Goal: Task Accomplishment & Management: Use online tool/utility

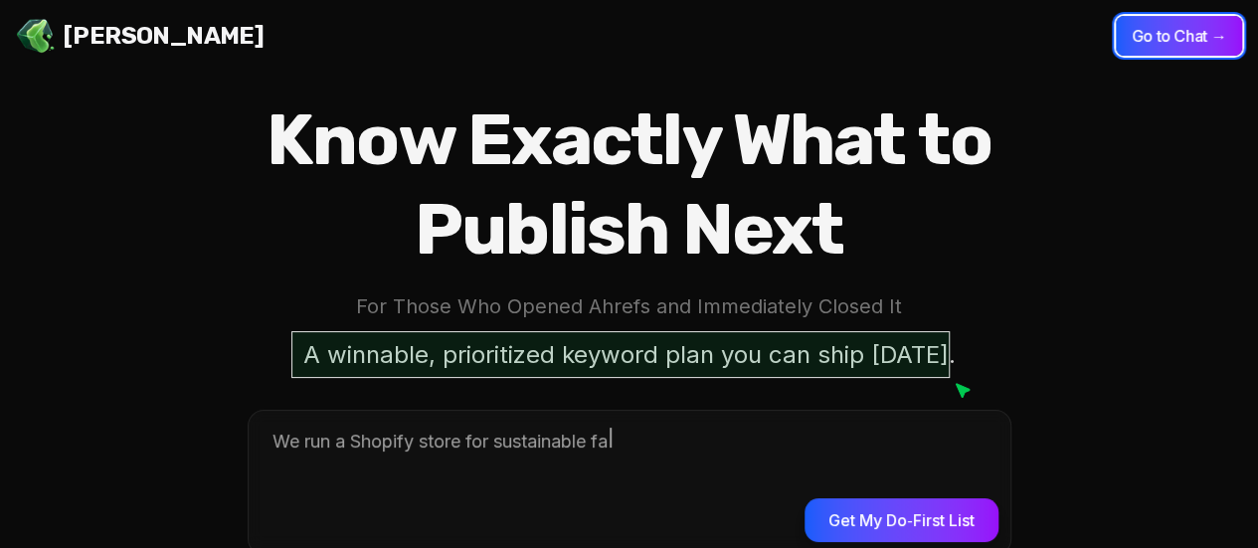
click at [1181, 36] on button "Go to Chat →" at bounding box center [1179, 36] width 126 height 40
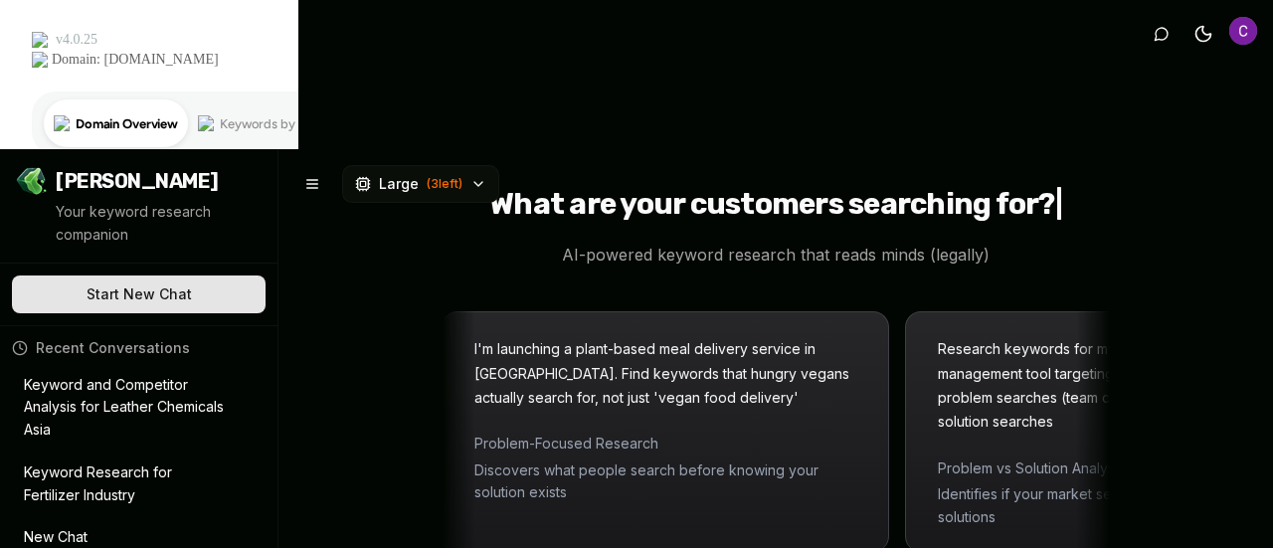
click at [129, 461] on p "Keyword Research for Fertilizer Industry" at bounding box center [125, 484] width 202 height 46
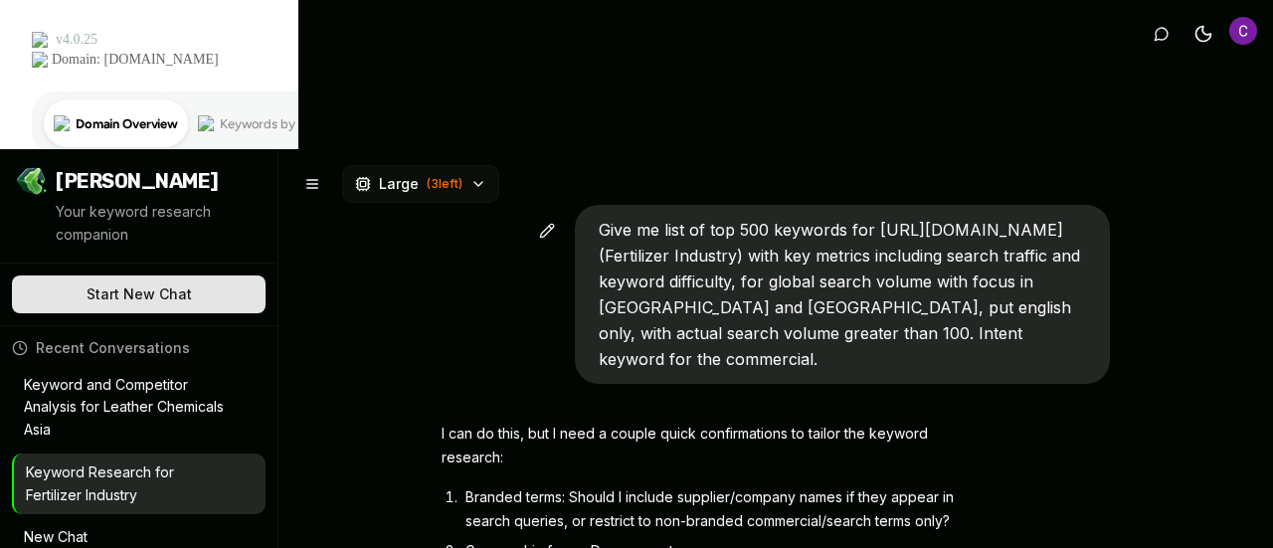
drag, startPoint x: 588, startPoint y: 75, endPoint x: 935, endPoint y: 190, distance: 365.7
click at [935, 205] on div "Give me list of top 500 keywords for [URL][DOMAIN_NAME] (Fertilizer Industry) w…" at bounding box center [842, 294] width 535 height 179
copy span "Give me list of top 500 keywords for [URL][DOMAIN_NAME] (Fertilizer Industry) w…"
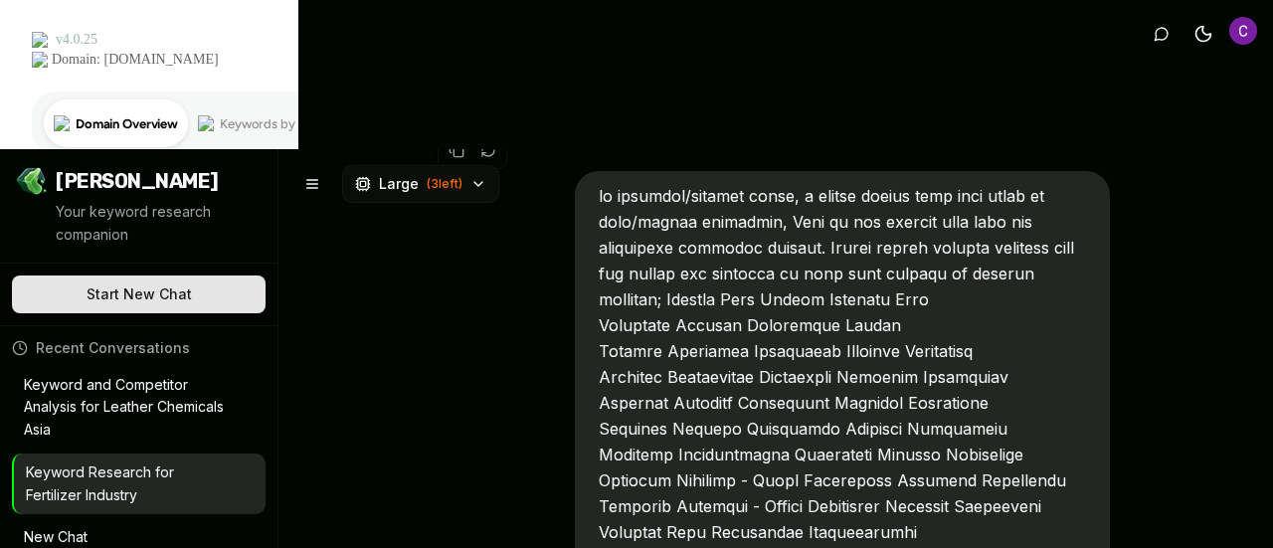
scroll to position [696, 0]
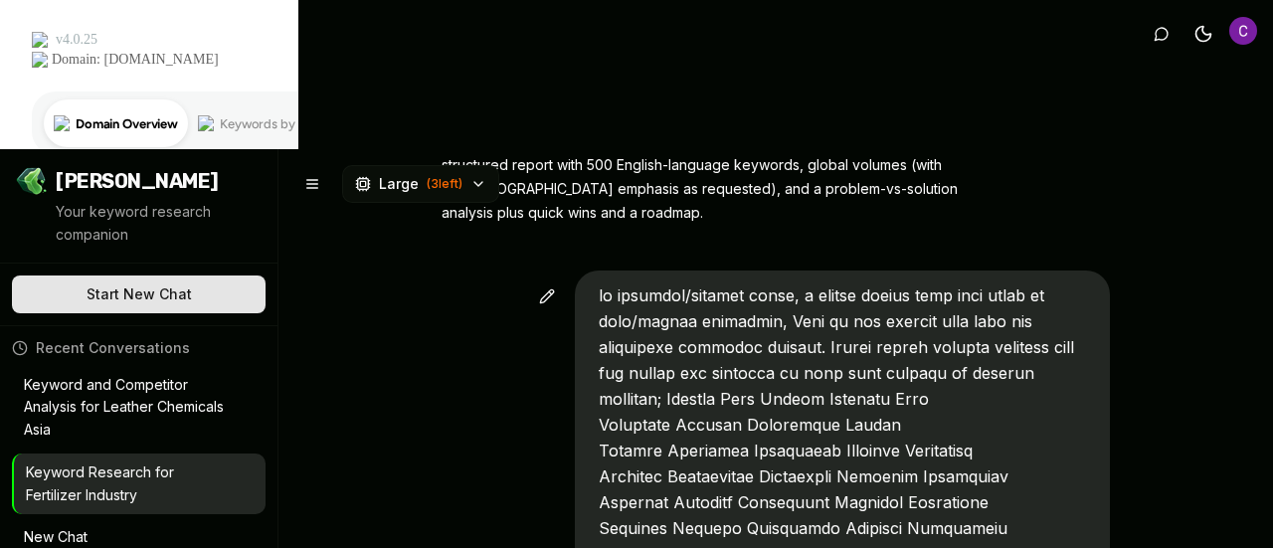
drag, startPoint x: 591, startPoint y: 122, endPoint x: 664, endPoint y: 125, distance: 73.7
drag, startPoint x: 757, startPoint y: 144, endPoint x: 992, endPoint y: 200, distance: 242.2
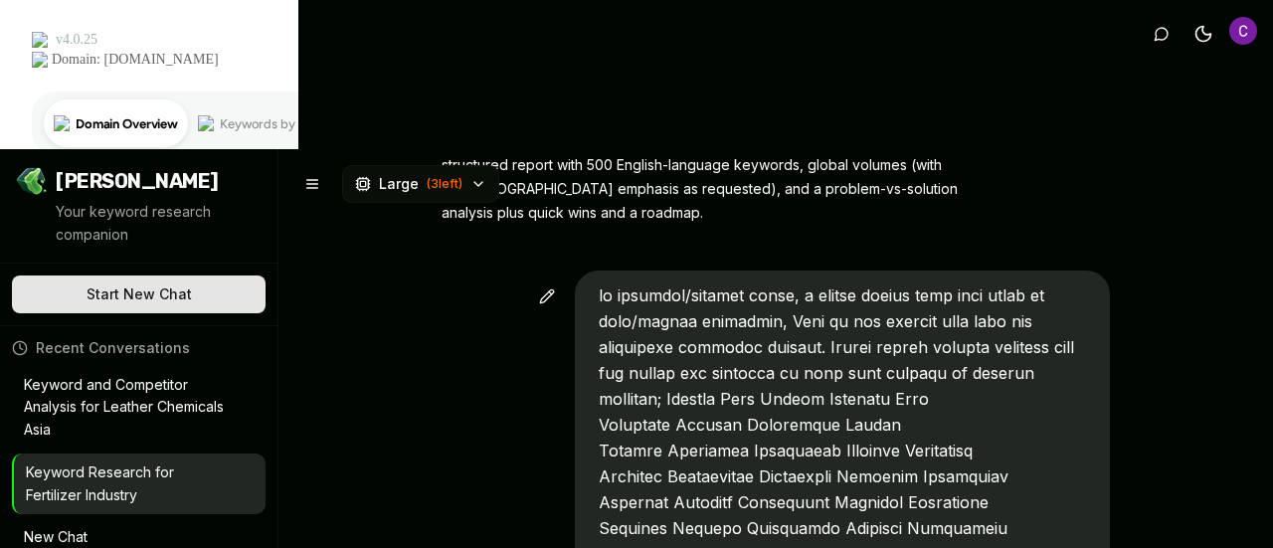
copy span "Here is the product list from the fertilizer industry website. Please select se…"
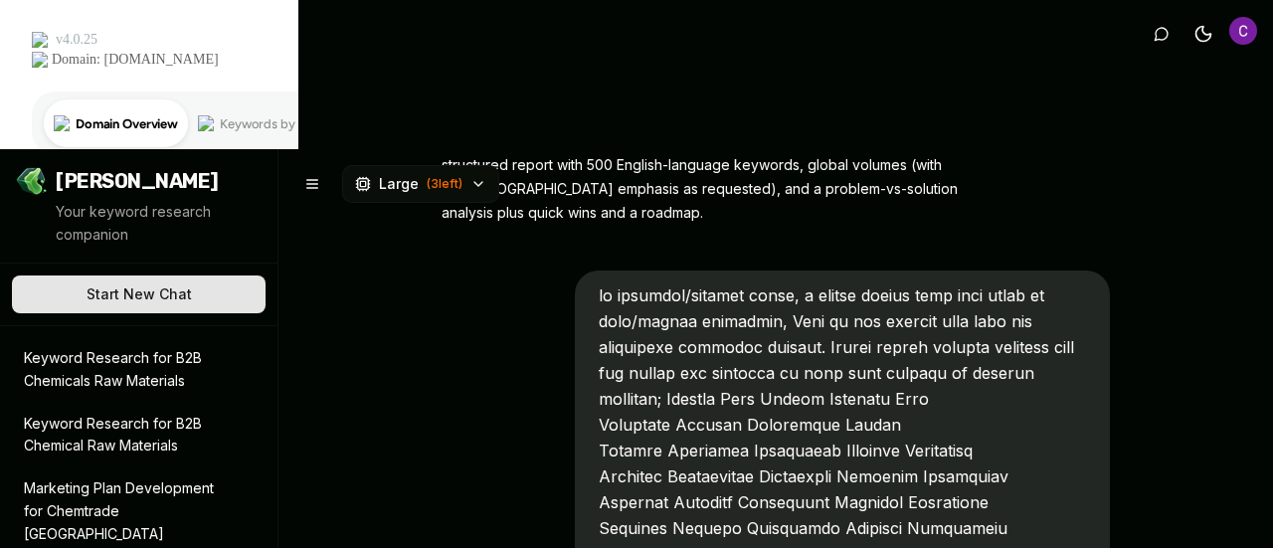
scroll to position [398, 0]
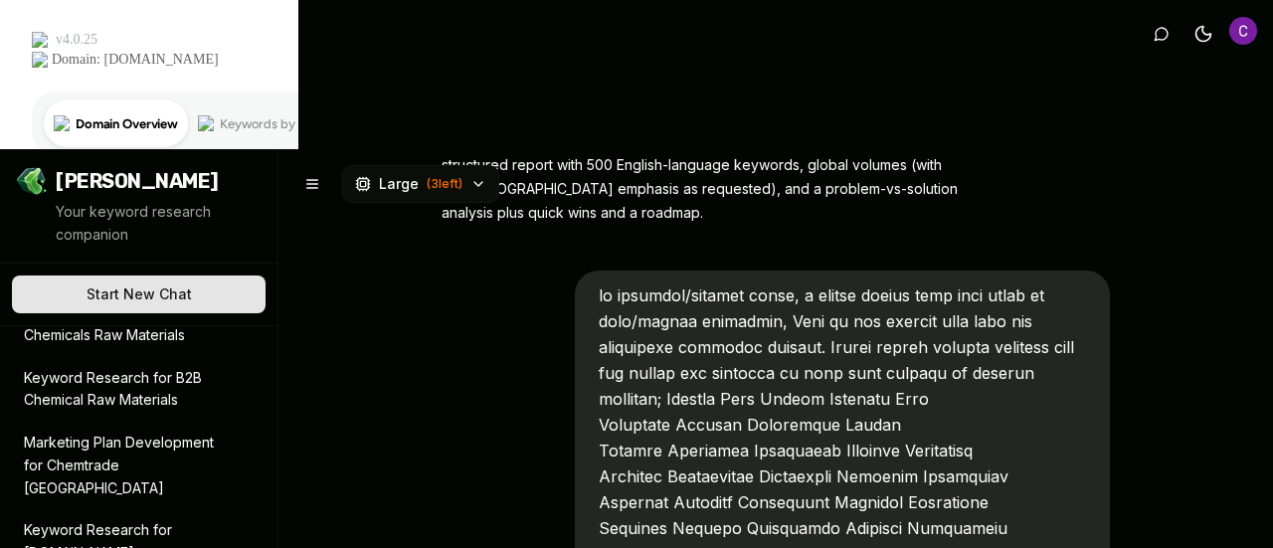
click at [157, 519] on p "Keyword Research for [DOMAIN_NAME]" at bounding box center [125, 542] width 202 height 46
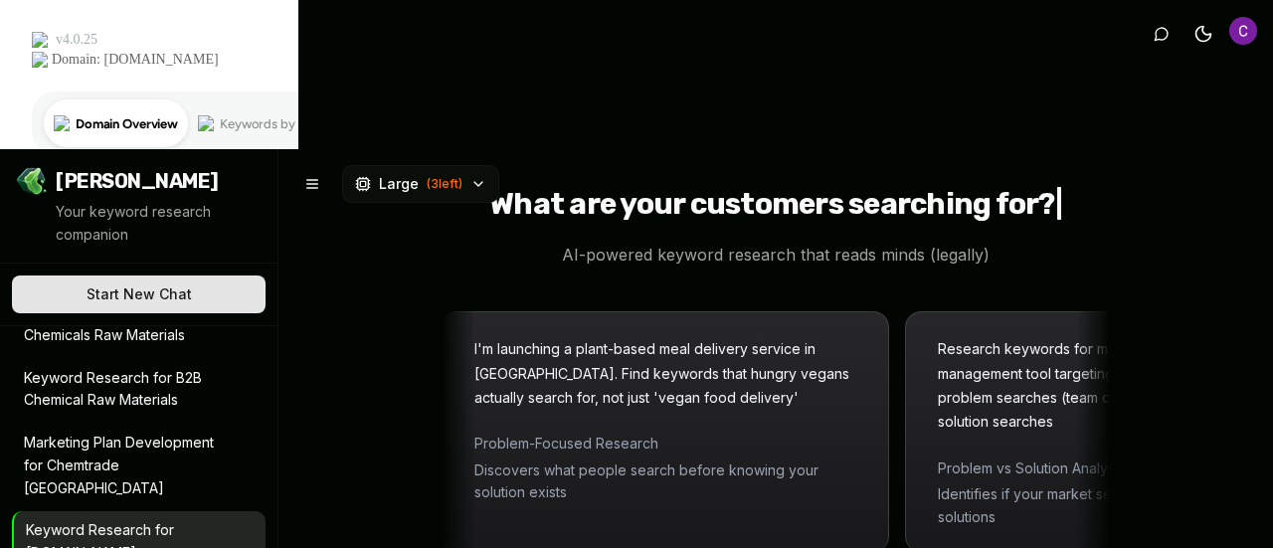
scroll to position [0, 0]
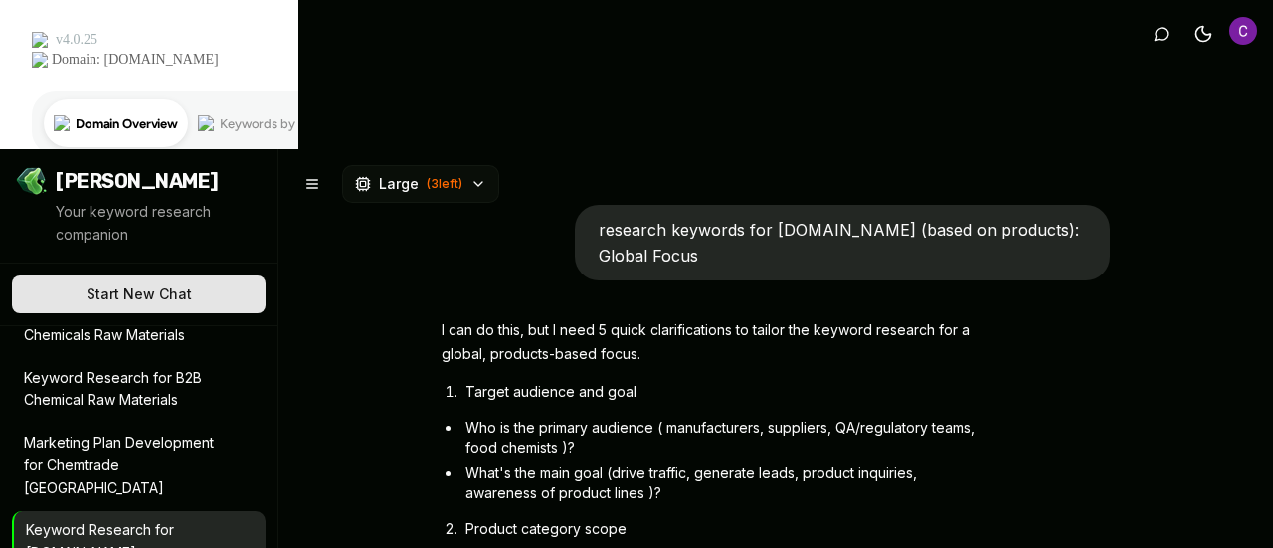
type textarea "*"
drag, startPoint x: 593, startPoint y: 84, endPoint x: 800, endPoint y: 105, distance: 208.0
click at [800, 217] on p "research keywords for [DOMAIN_NAME] (based on products): Global Focus" at bounding box center [842, 243] width 487 height 52
